Goal: Information Seeking & Learning: Understand process/instructions

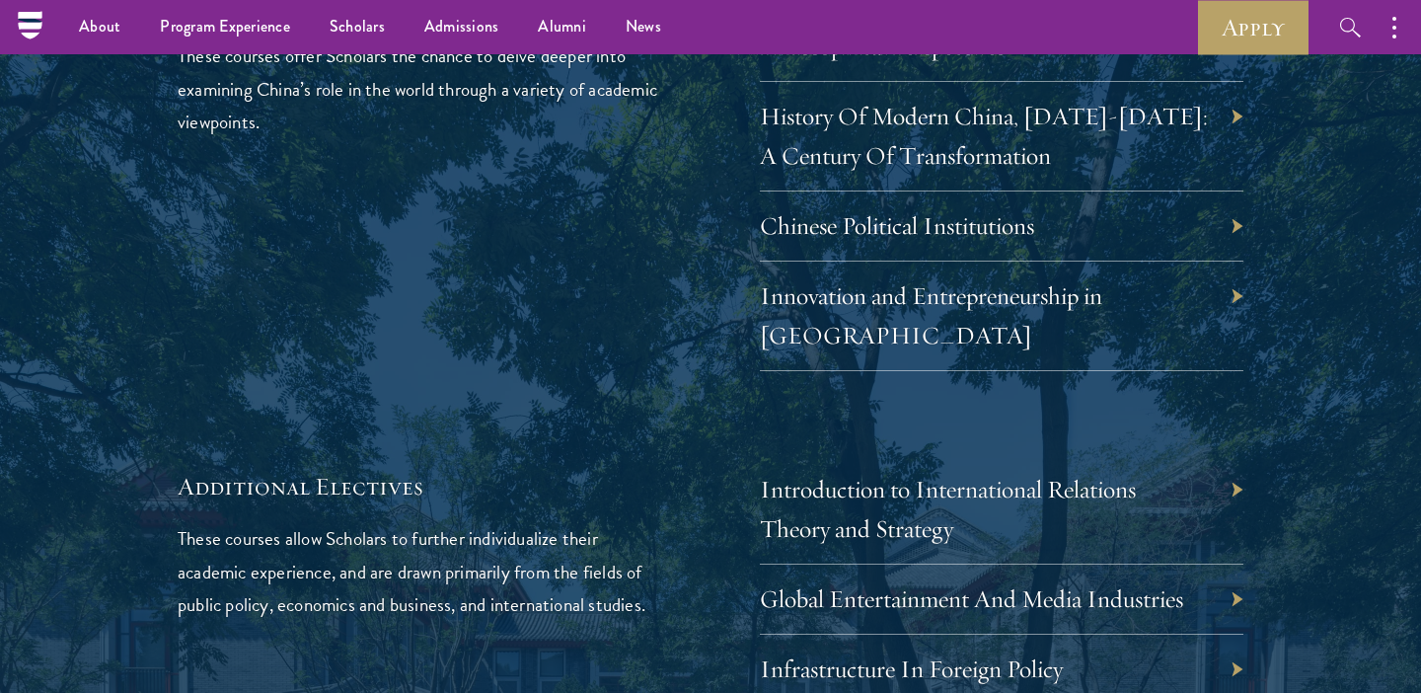
scroll to position [5807, 0]
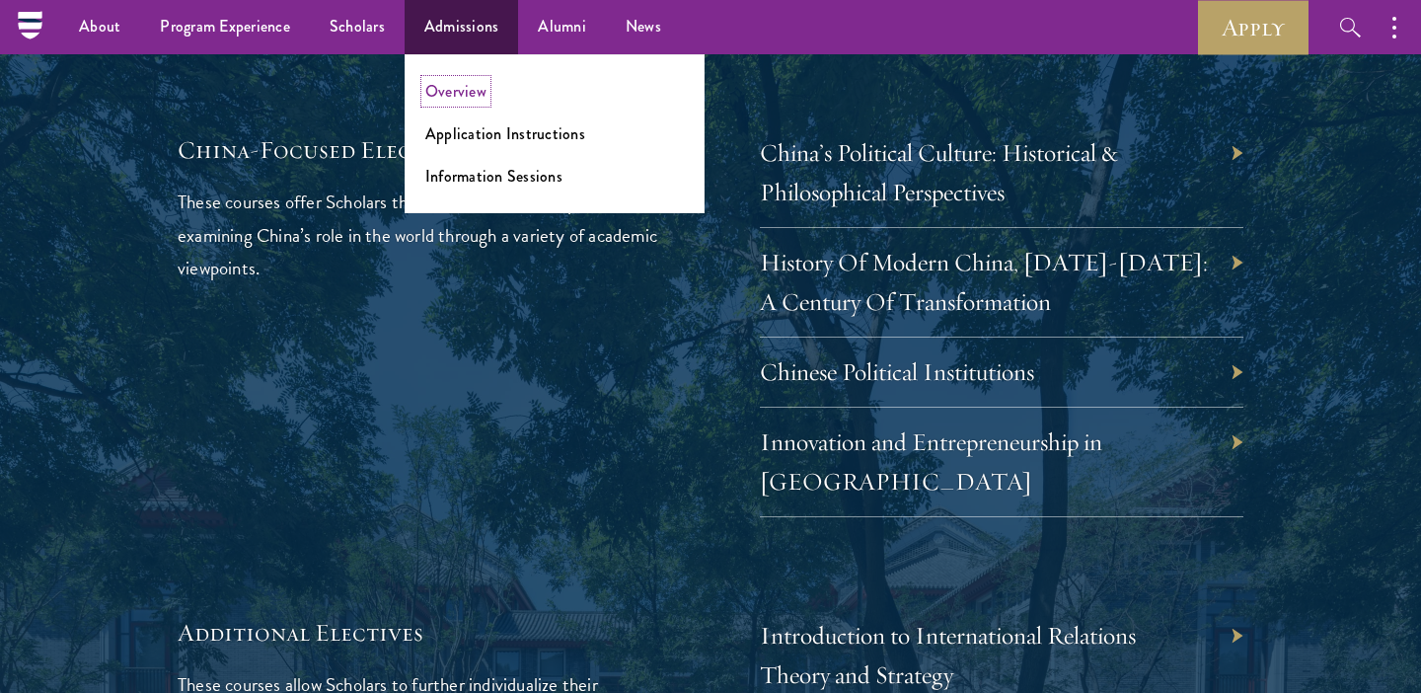
click at [457, 93] on link "Overview" at bounding box center [455, 91] width 61 height 23
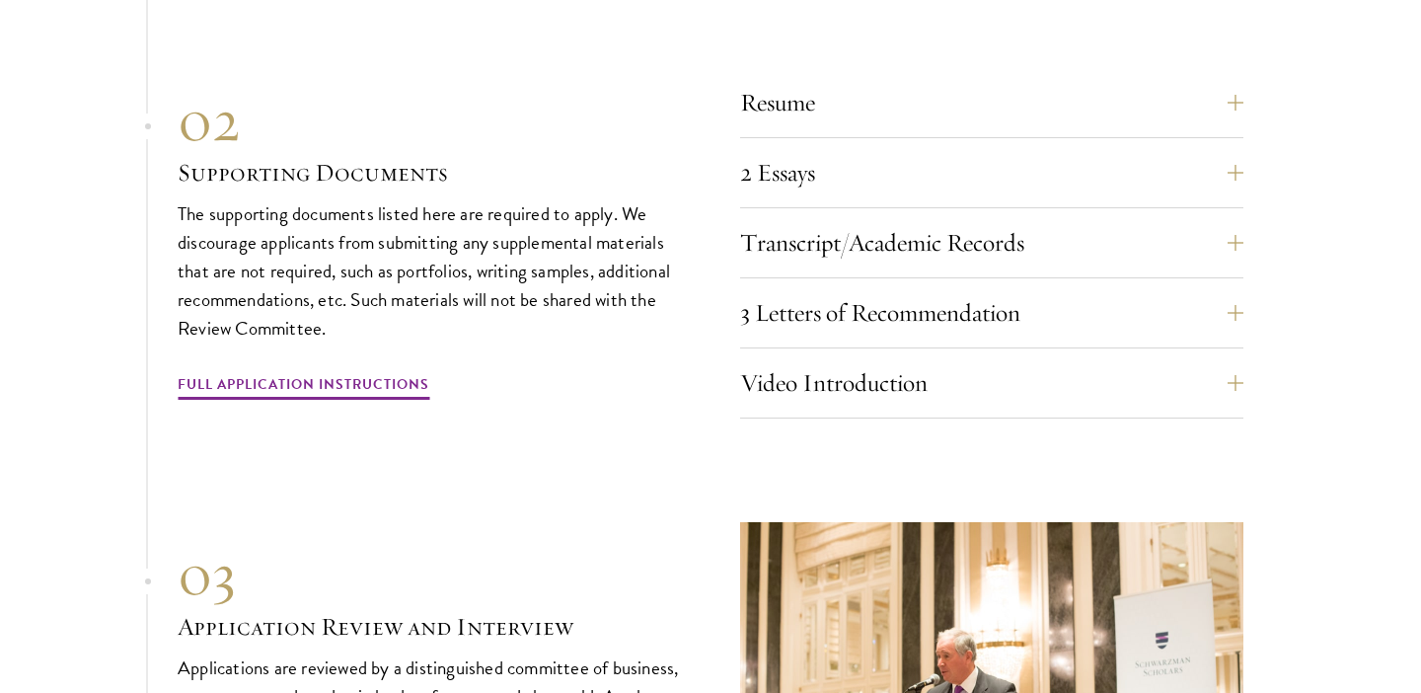
scroll to position [6825, 0]
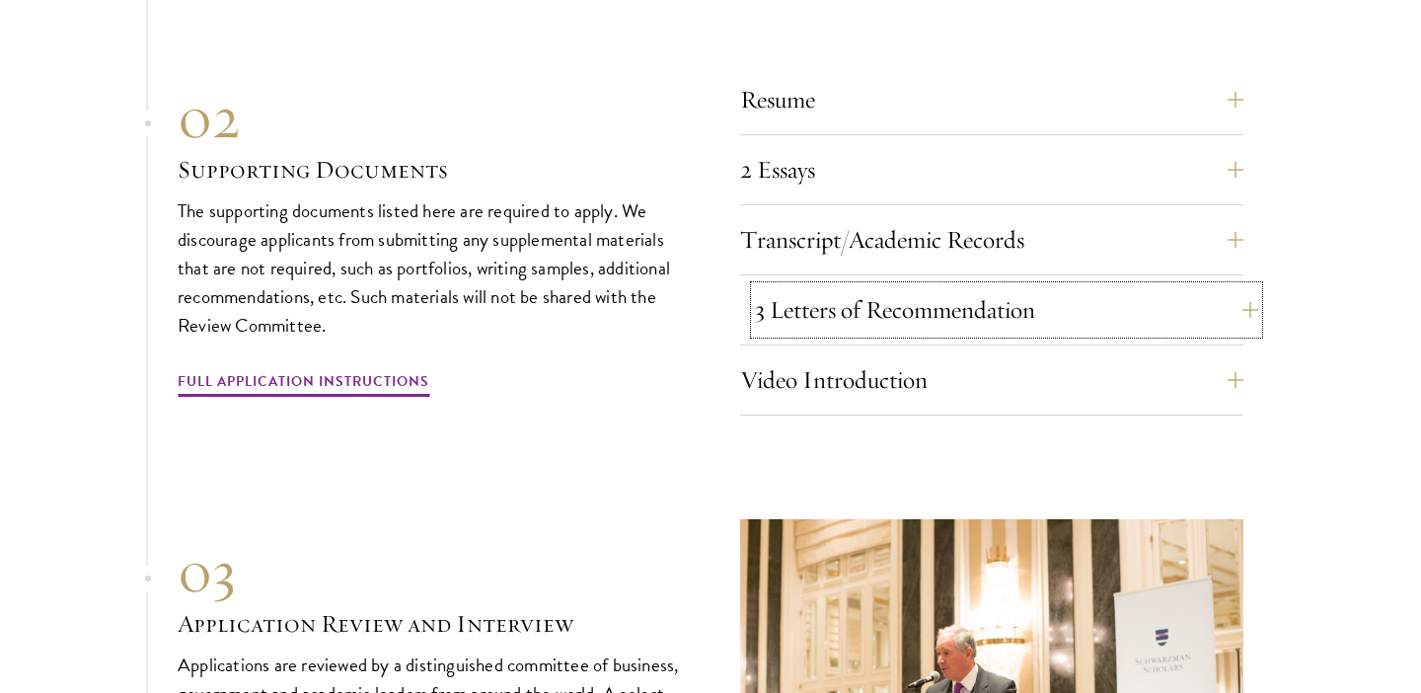
click at [791, 296] on button "3 Letters of Recommendation" at bounding box center [1006, 309] width 503 height 47
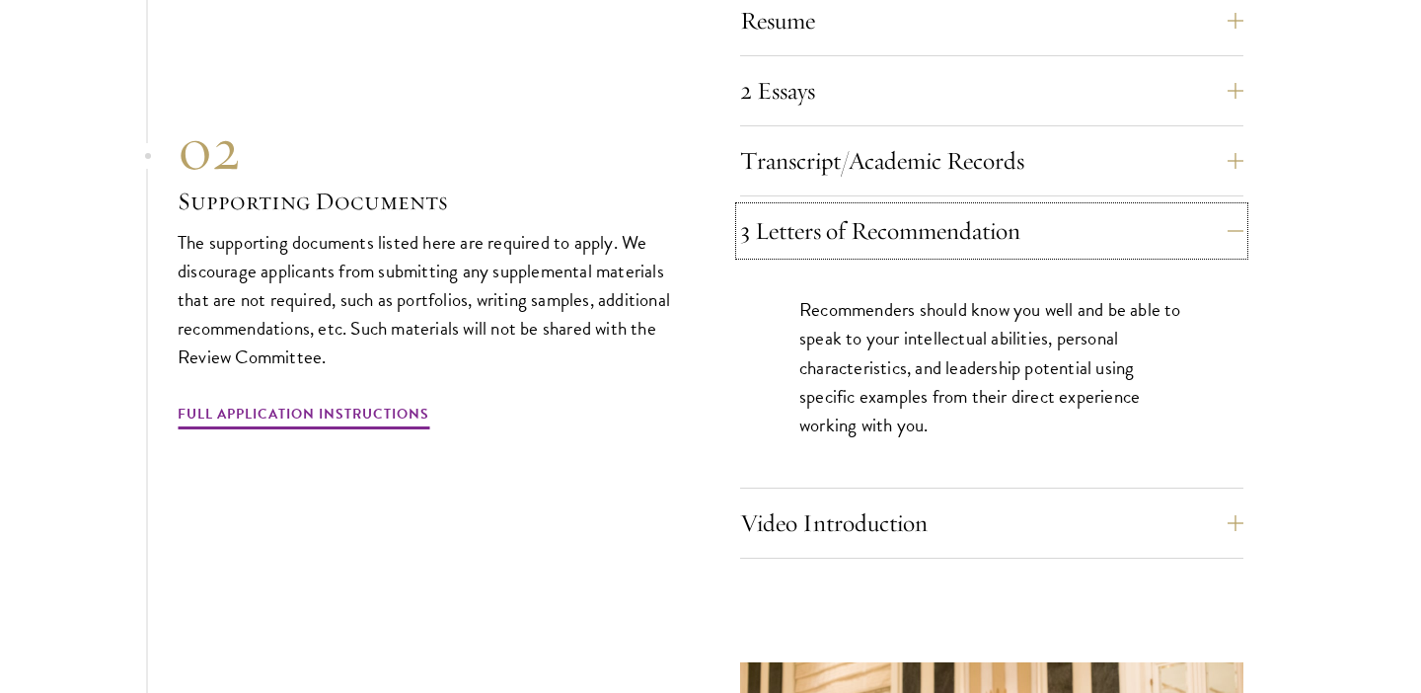
scroll to position [6908, 0]
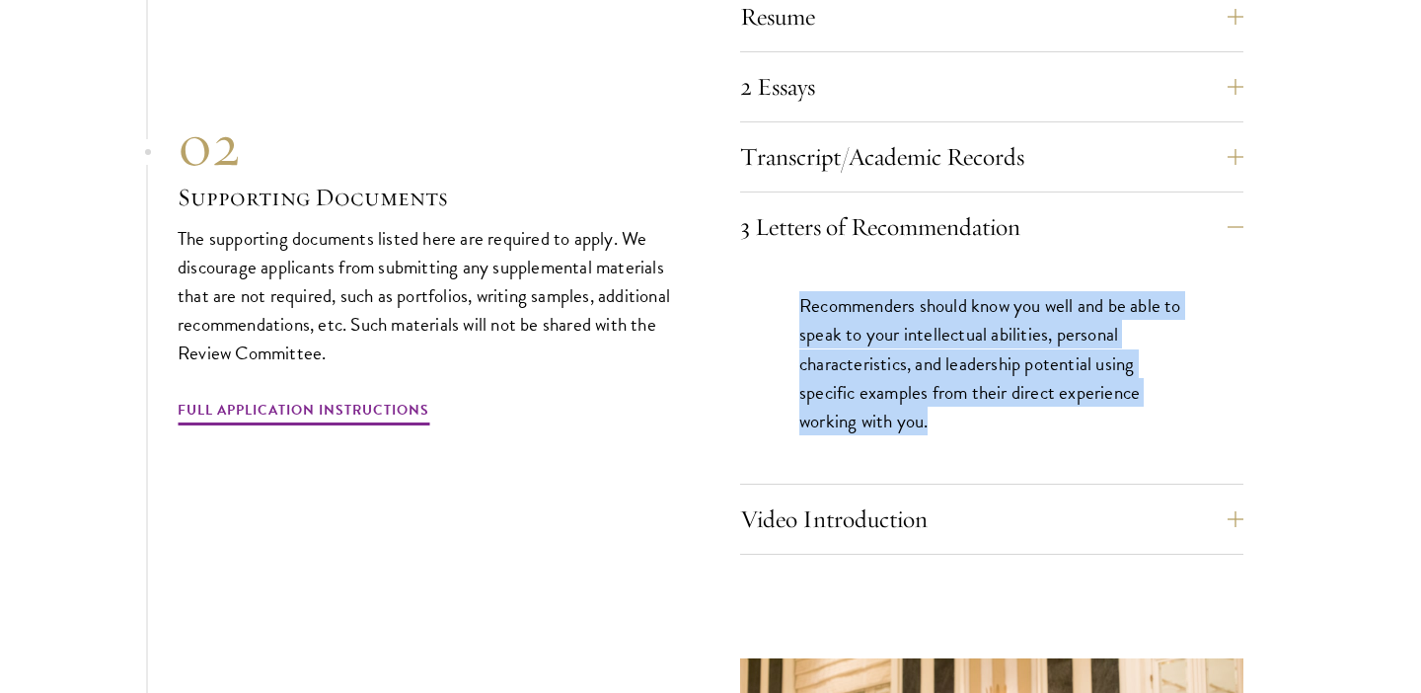
drag, startPoint x: 941, startPoint y: 411, endPoint x: 782, endPoint y: 300, distance: 194.1
click at [782, 300] on div "Recommenders should know you well and be able to speak to your intellectual abi…" at bounding box center [991, 372] width 503 height 222
copy p "Recommenders should know you well and be able to speak to your intellectual abi…"
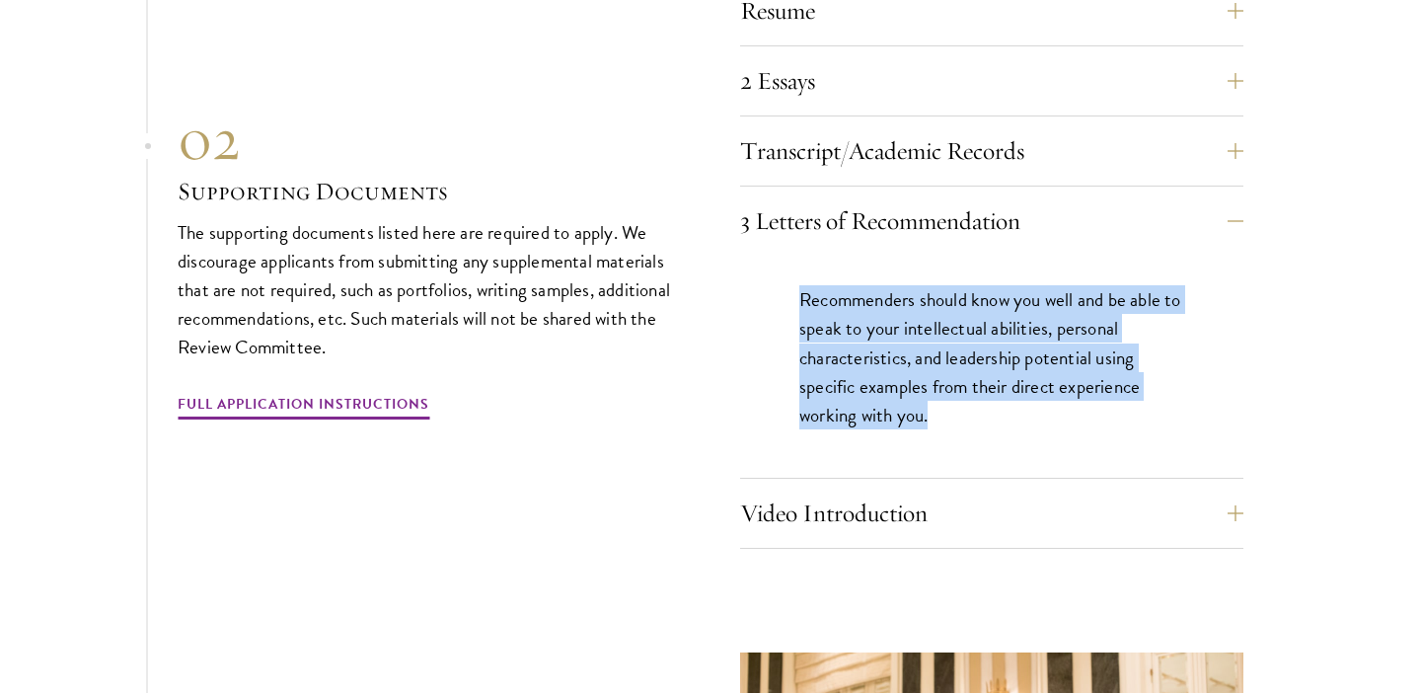
scroll to position [6915, 0]
click at [398, 391] on link "Full Application Instructions" at bounding box center [304, 406] width 252 height 31
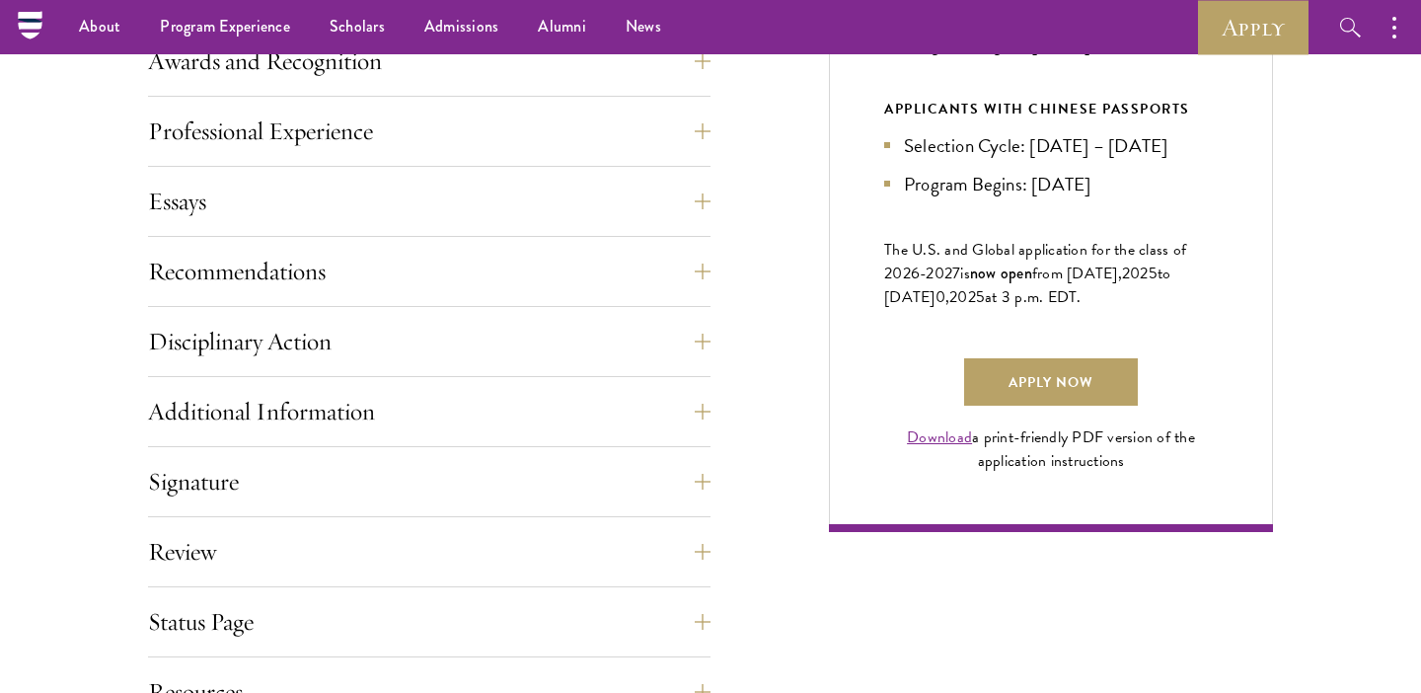
scroll to position [1224, 0]
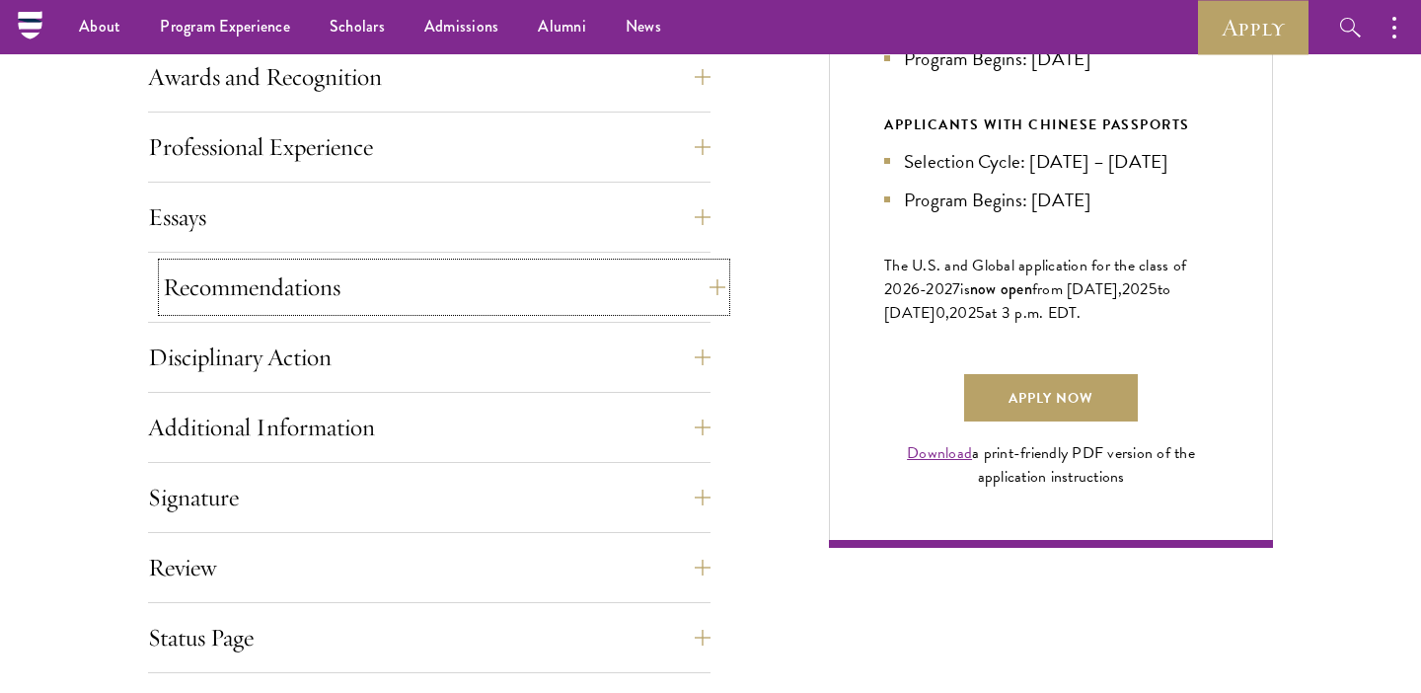
click at [421, 285] on button "Recommendations" at bounding box center [444, 286] width 562 height 47
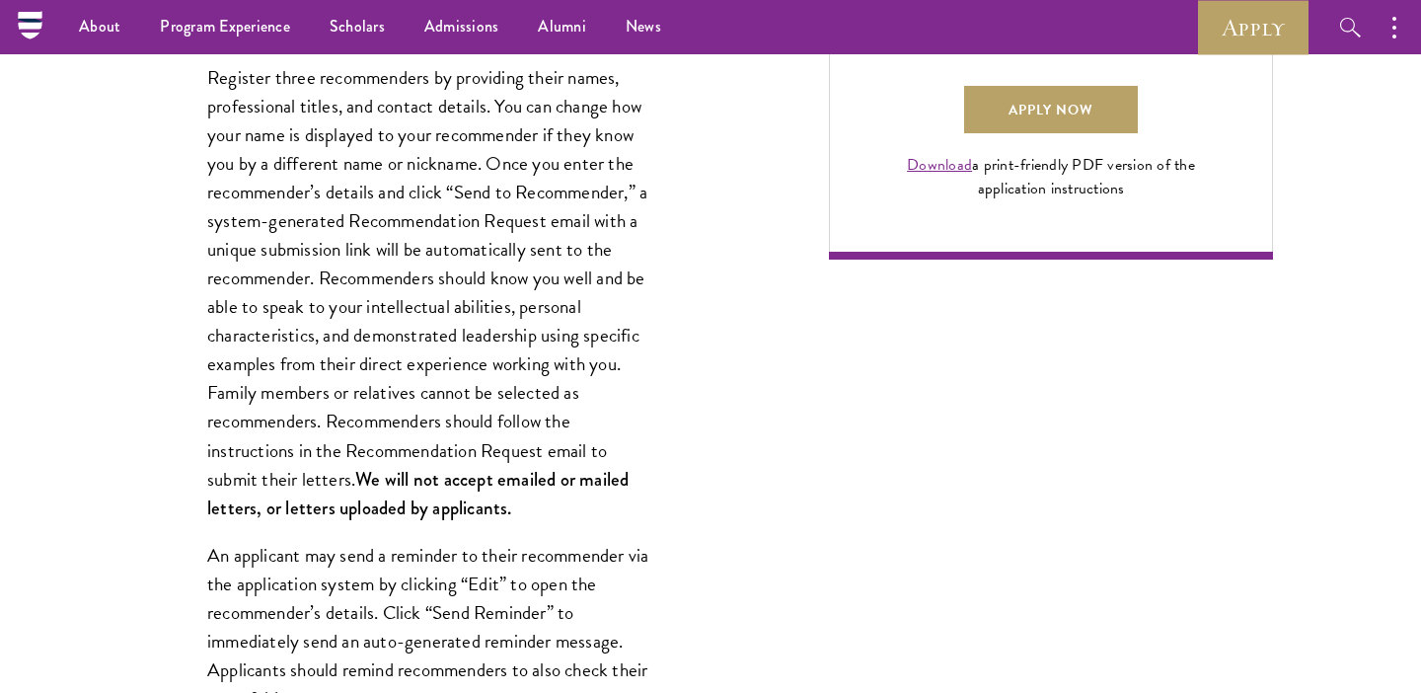
scroll to position [1510, 0]
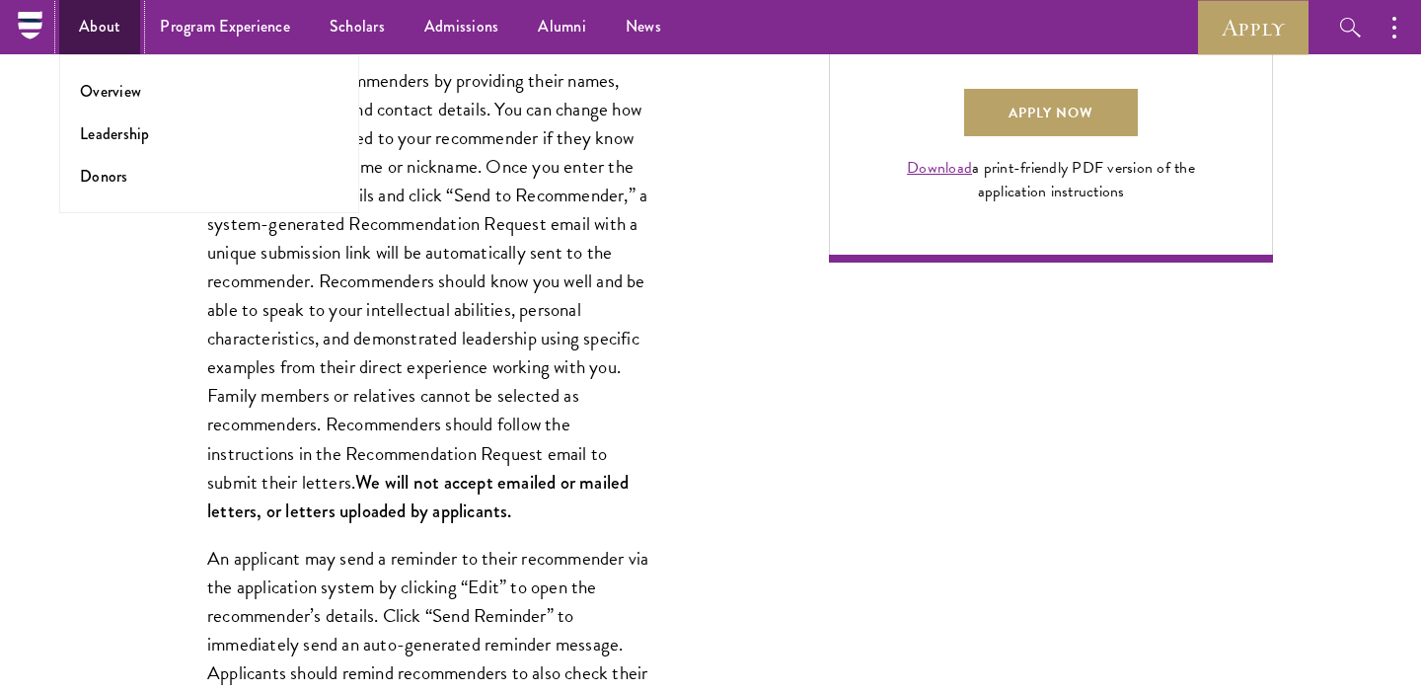
click at [114, 29] on link "About" at bounding box center [99, 27] width 81 height 54
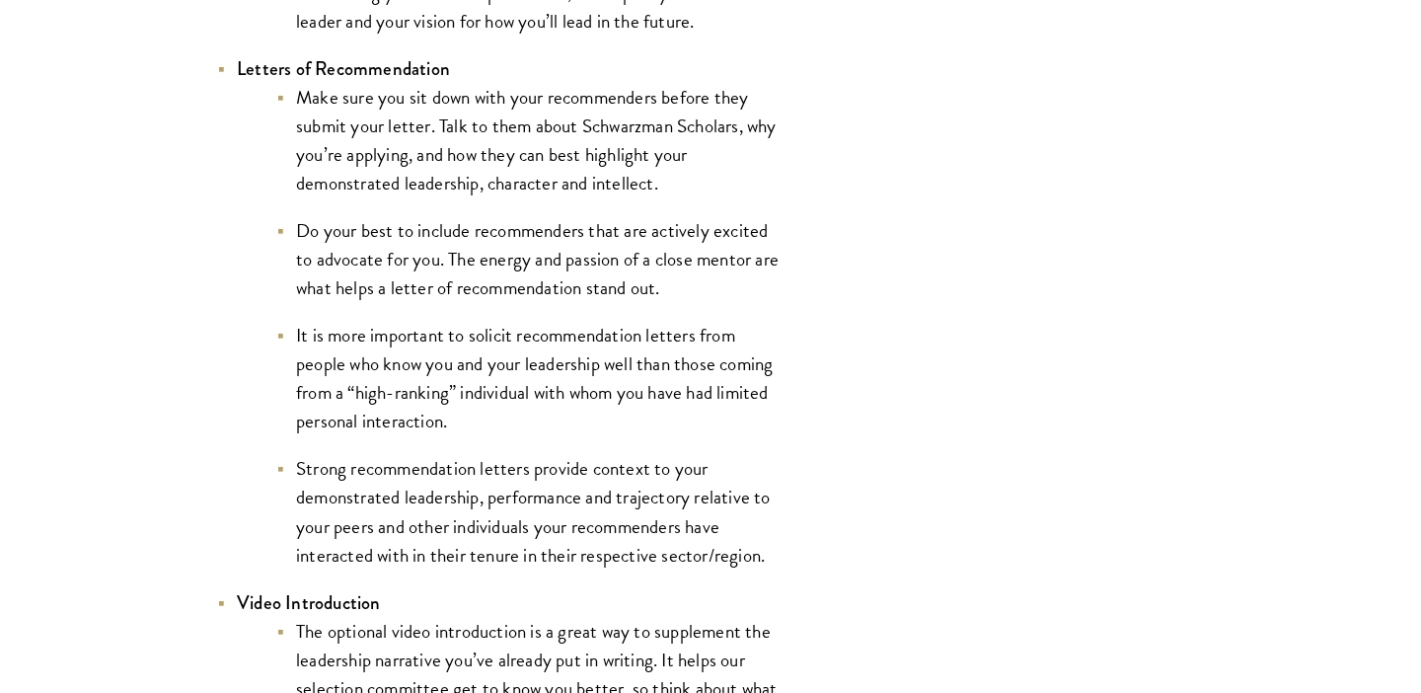
scroll to position [2847, 0]
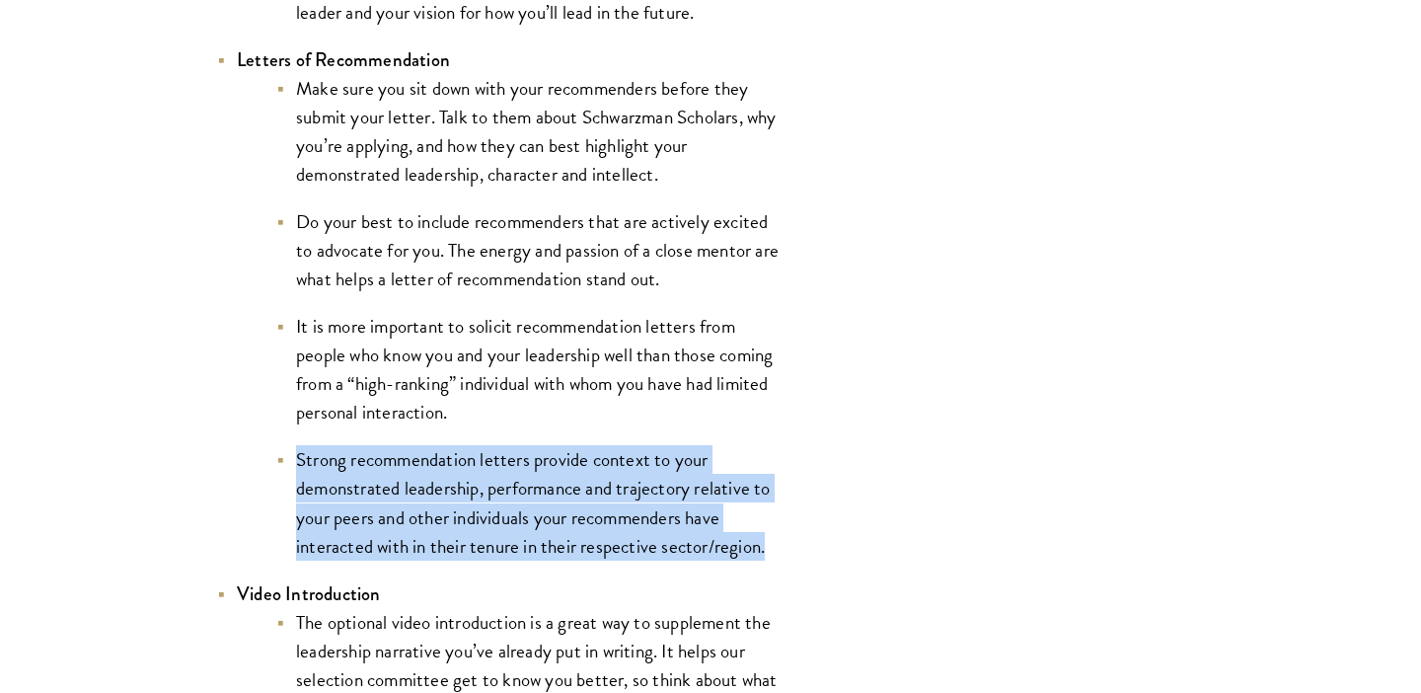
drag, startPoint x: 298, startPoint y: 467, endPoint x: 816, endPoint y: 559, distance: 526.3
copy li "Strong recommendation letters provide context to your demonstrated leadership, …"
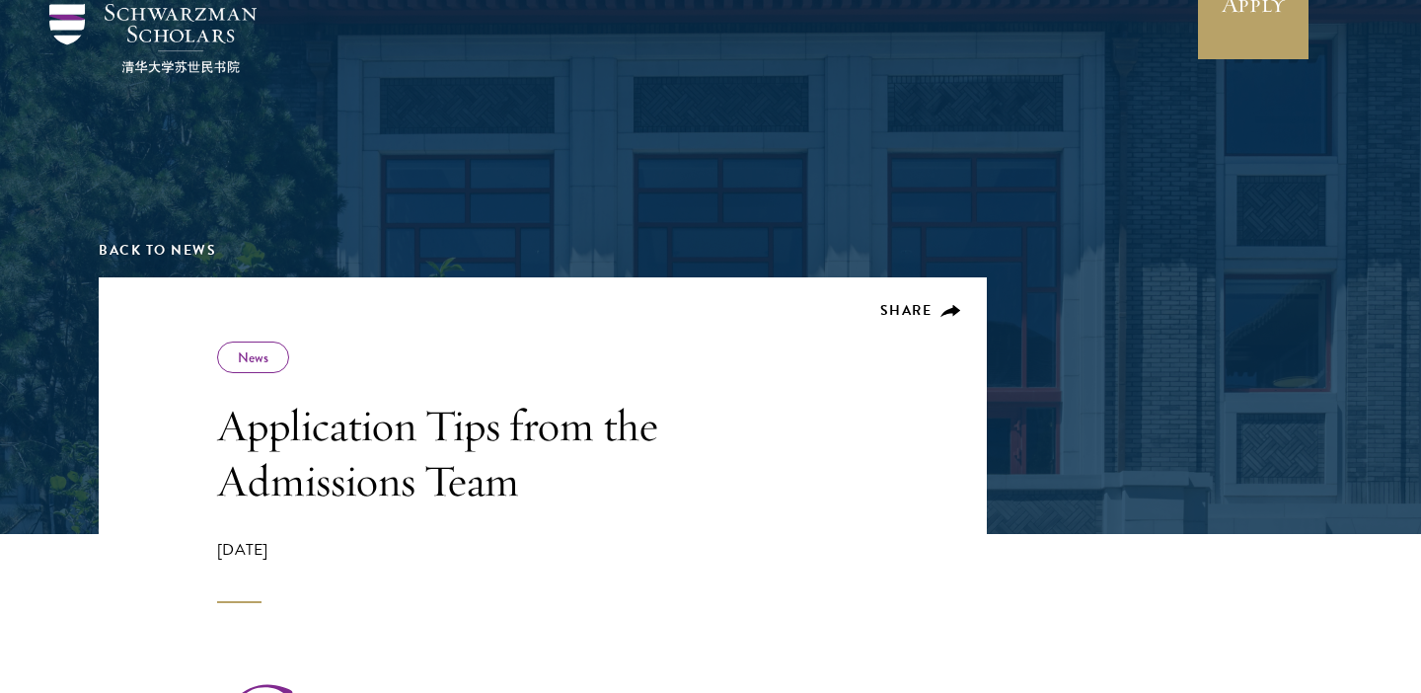
scroll to position [0, 0]
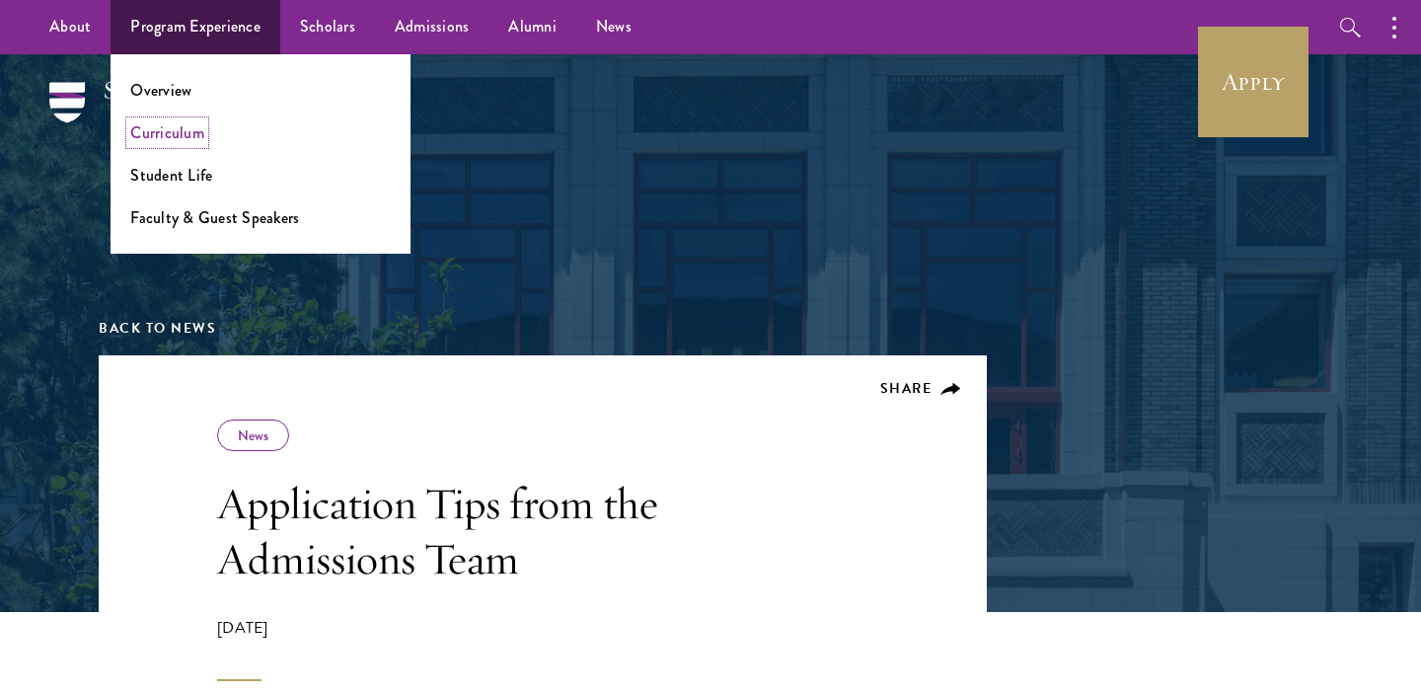
click at [162, 126] on link "Curriculum" at bounding box center [167, 132] width 74 height 23
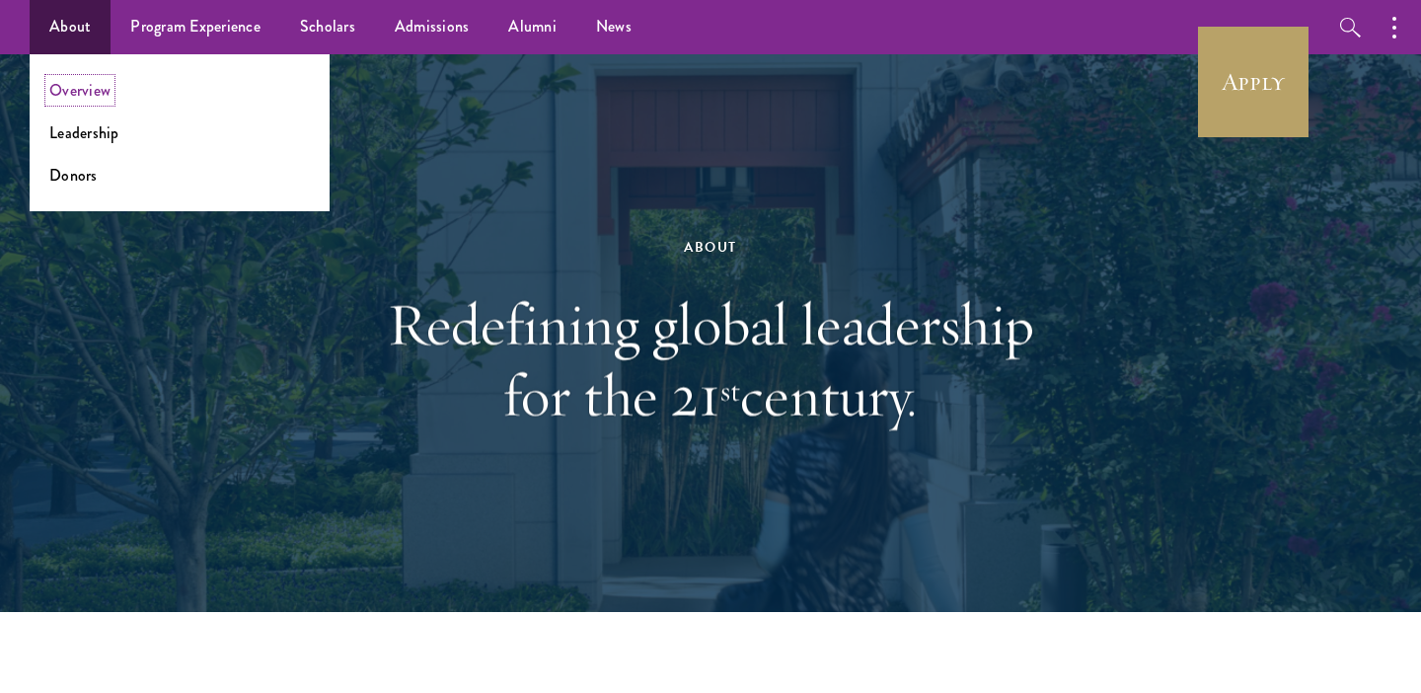
click at [96, 89] on link "Overview" at bounding box center [79, 90] width 61 height 23
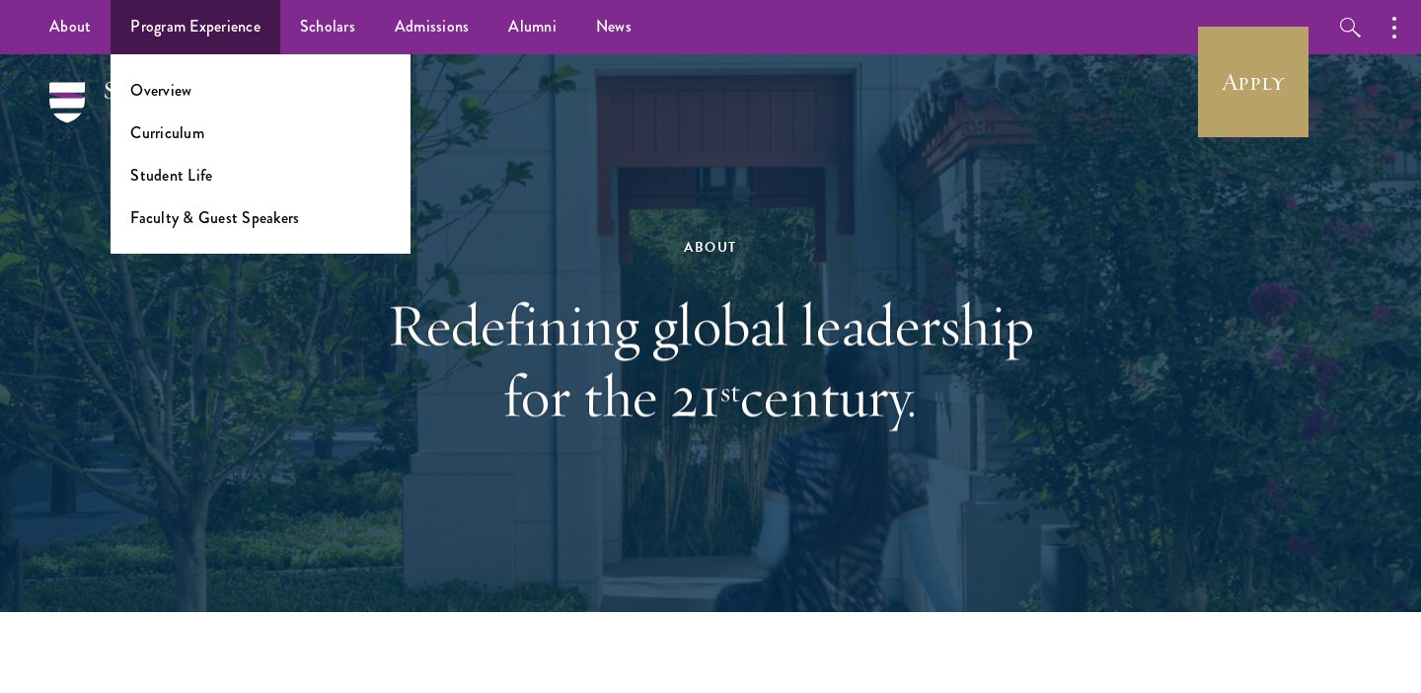
click at [213, 98] on li "Overview" at bounding box center [260, 90] width 260 height 23
click at [161, 93] on link "Overview" at bounding box center [160, 90] width 61 height 23
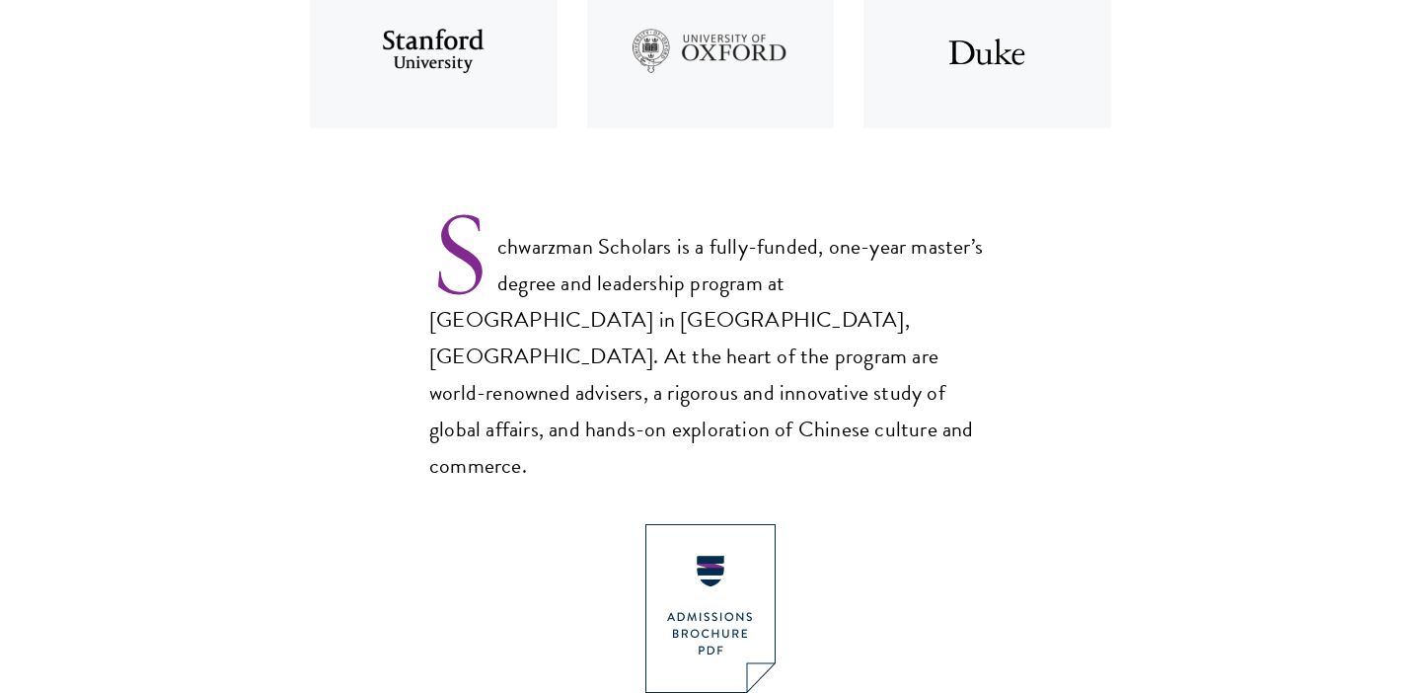
scroll to position [1157, 0]
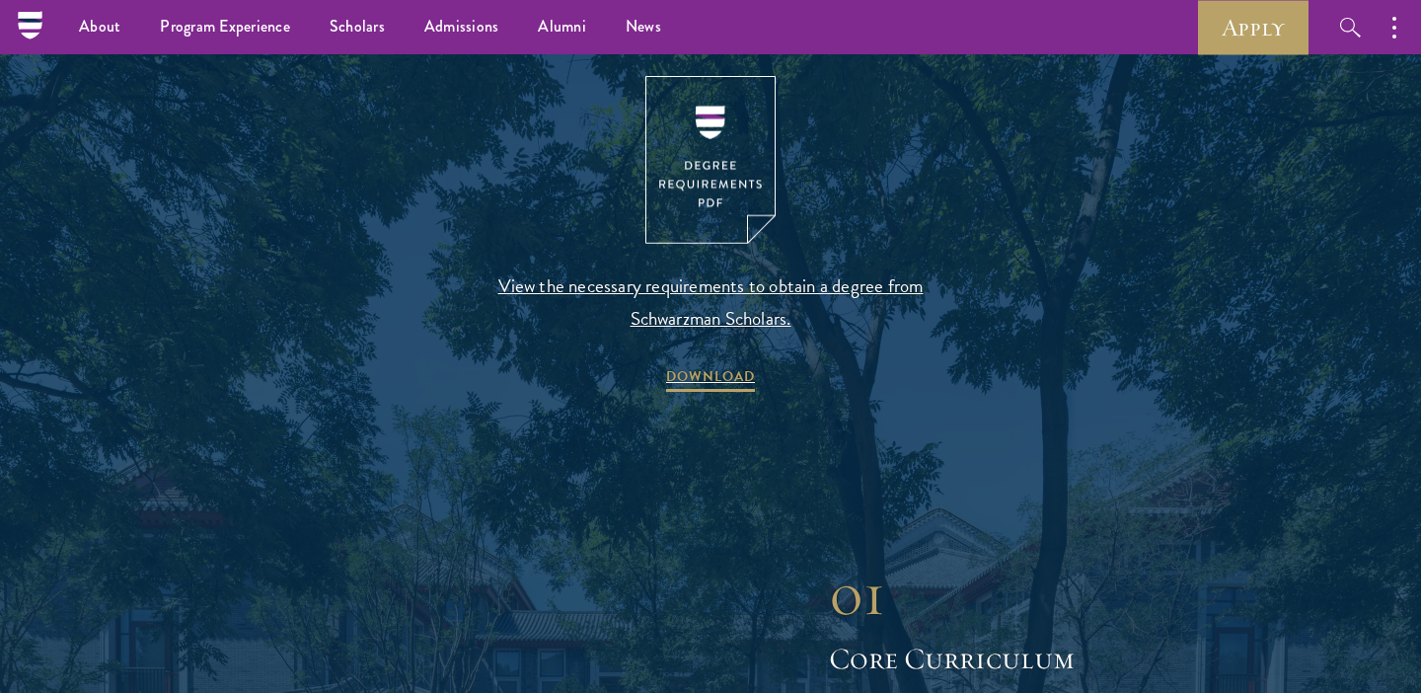
scroll to position [2048, 0]
